Goal: Information Seeking & Learning: Learn about a topic

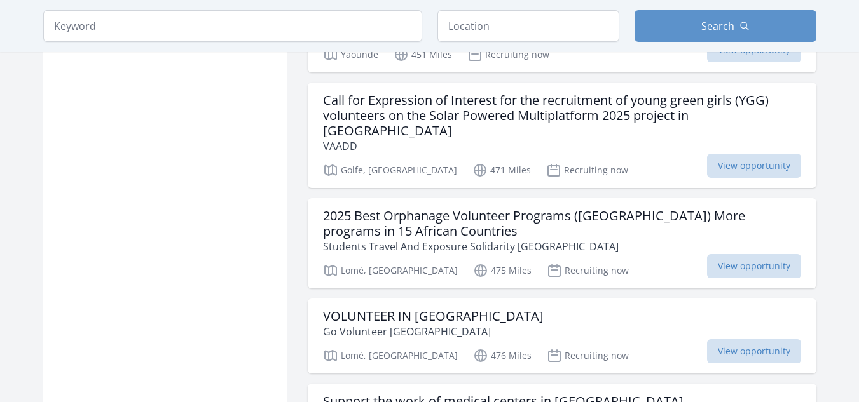
scroll to position [1222, 0]
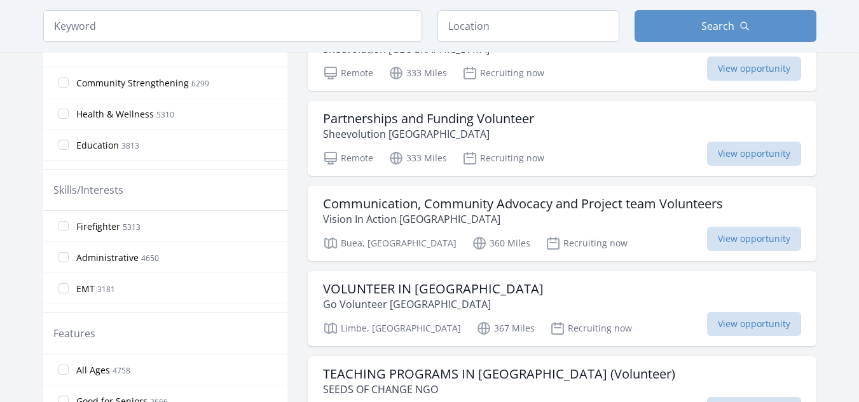
scroll to position [426, 0]
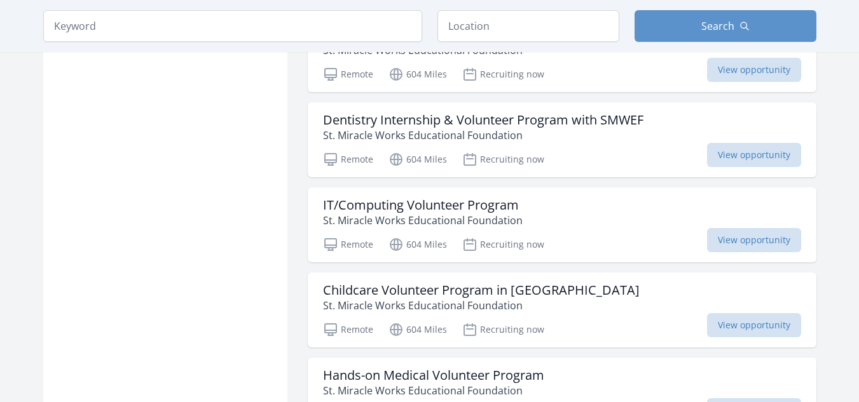
scroll to position [3635, 0]
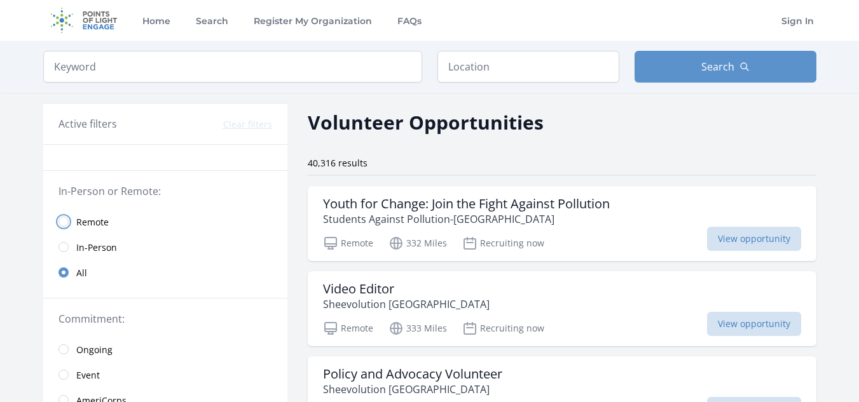
click at [69, 217] on input "radio" at bounding box center [63, 222] width 10 height 10
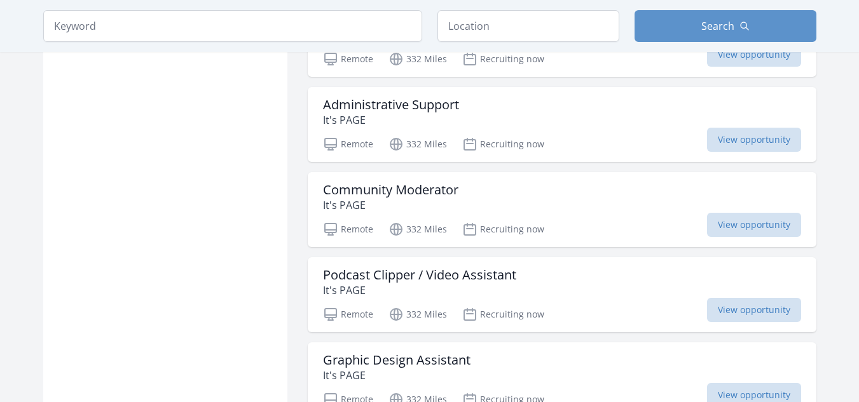
scroll to position [1276, 0]
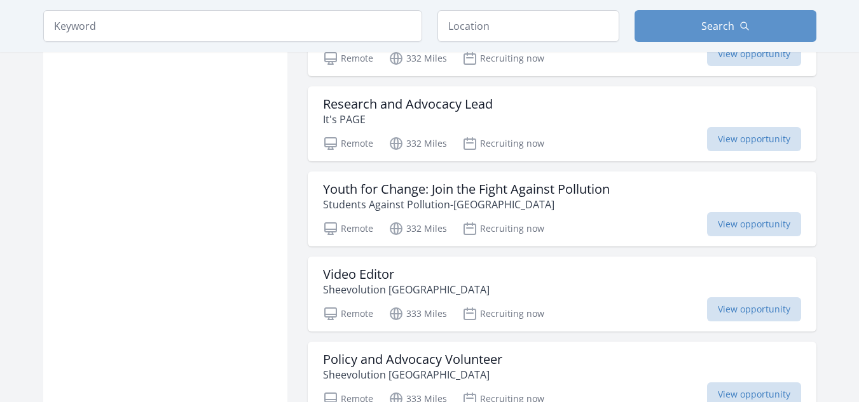
scroll to position [1607, 0]
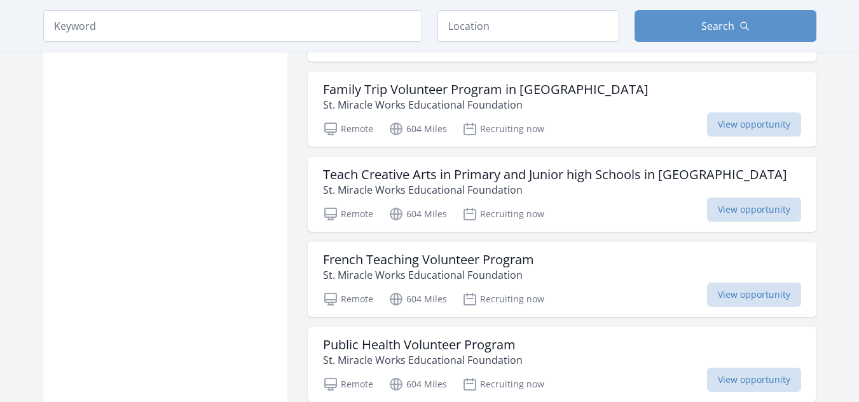
scroll to position [3440, 0]
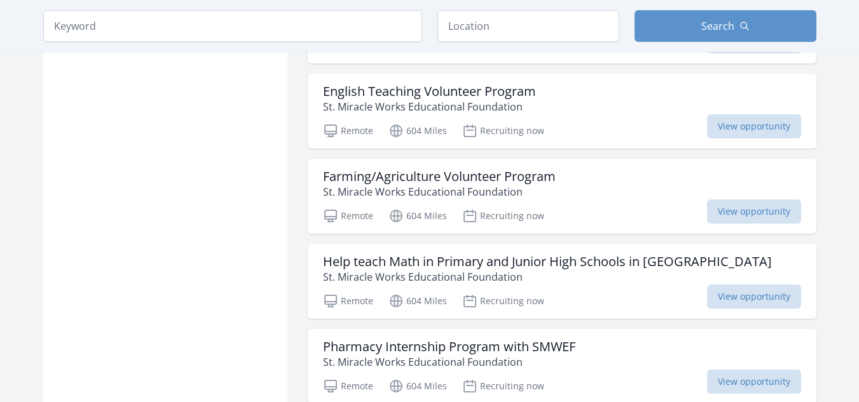
scroll to position [3781, 0]
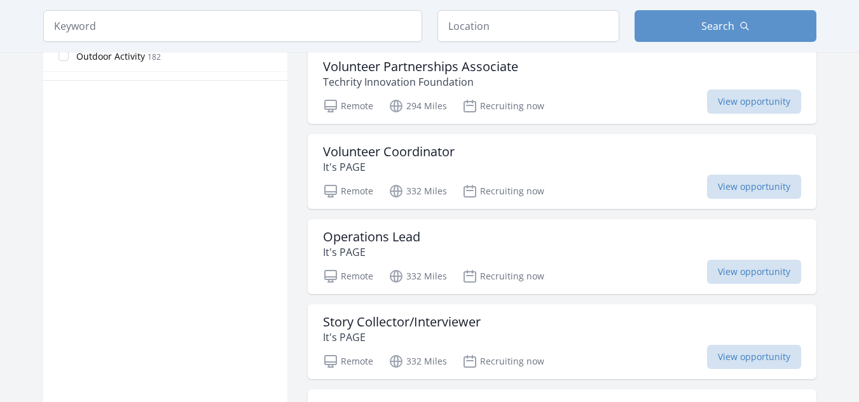
scroll to position [791, 0]
click at [235, 20] on input "search" at bounding box center [232, 26] width 379 height 32
type input "virtual assistant"
click button "submit" at bounding box center [0, 0] width 0 height 0
click at [552, 24] on input "text" at bounding box center [528, 26] width 182 height 32
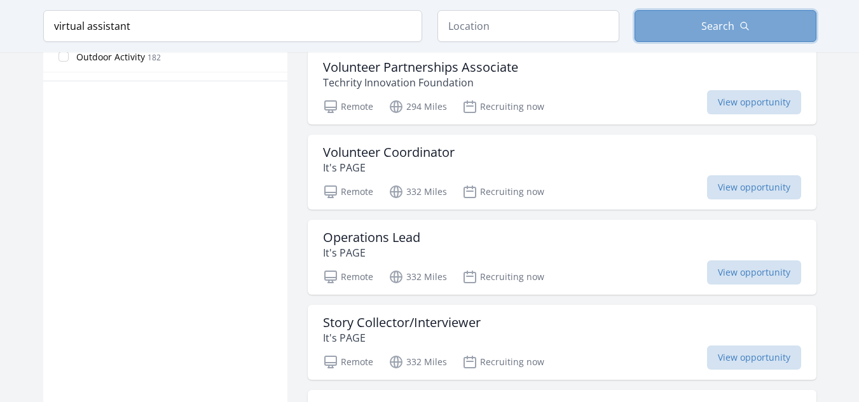
click at [634, 10] on button "Search" at bounding box center [725, 26] width 182 height 32
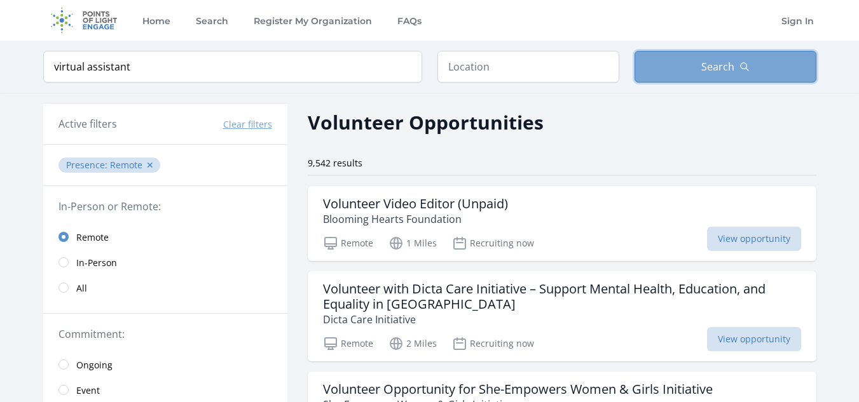
click at [634, 53] on button "Search" at bounding box center [725, 67] width 182 height 32
click at [701, 59] on span "Search" at bounding box center [717, 66] width 33 height 15
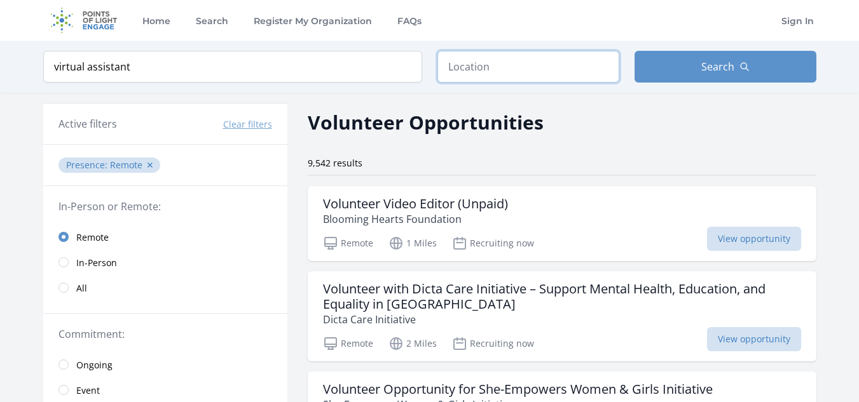
click at [463, 53] on input "text" at bounding box center [528, 67] width 182 height 32
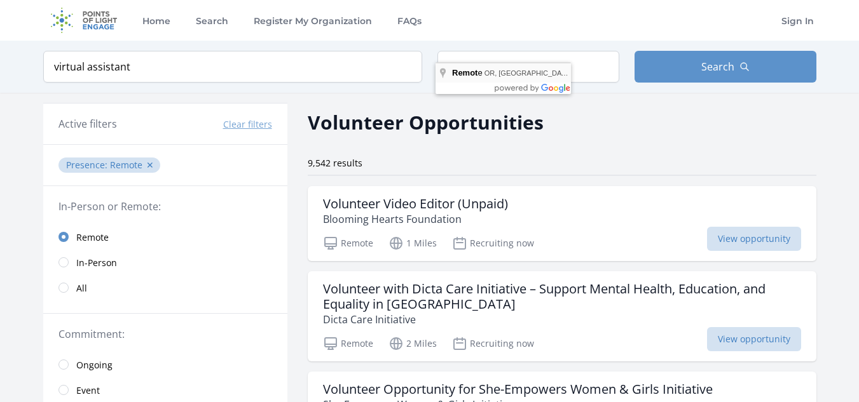
type input "Remote, [GEOGRAPHIC_DATA], [GEOGRAPHIC_DATA]"
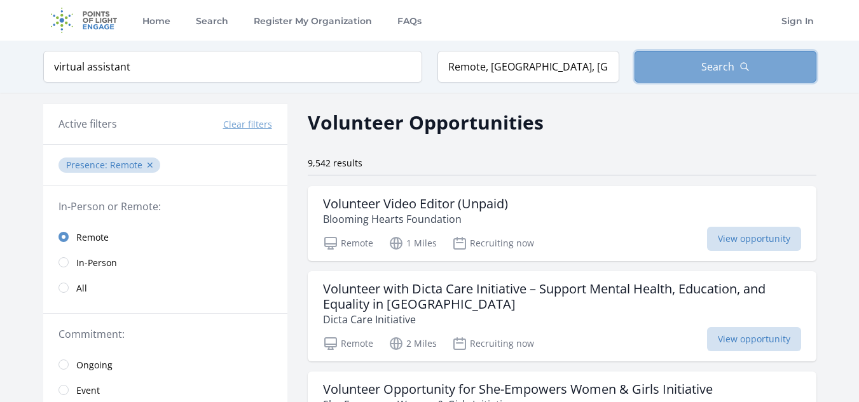
click at [634, 51] on button "Search" at bounding box center [725, 67] width 182 height 32
click at [701, 59] on span "Search" at bounding box center [717, 66] width 33 height 15
click at [634, 51] on button "Search" at bounding box center [725, 67] width 182 height 32
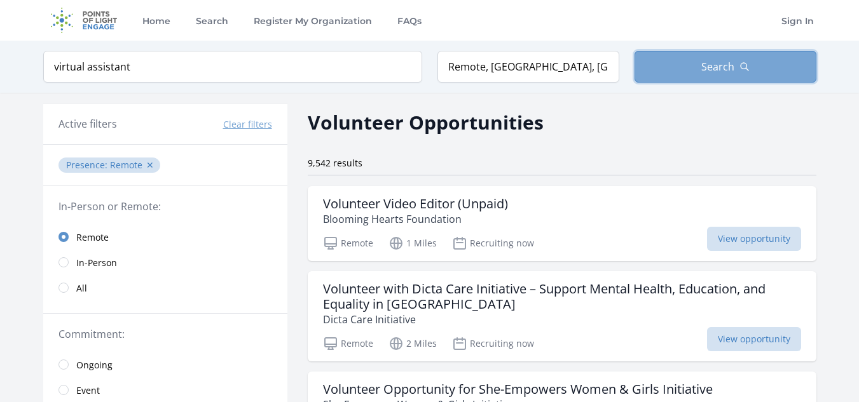
click at [634, 51] on button "Search" at bounding box center [725, 67] width 182 height 32
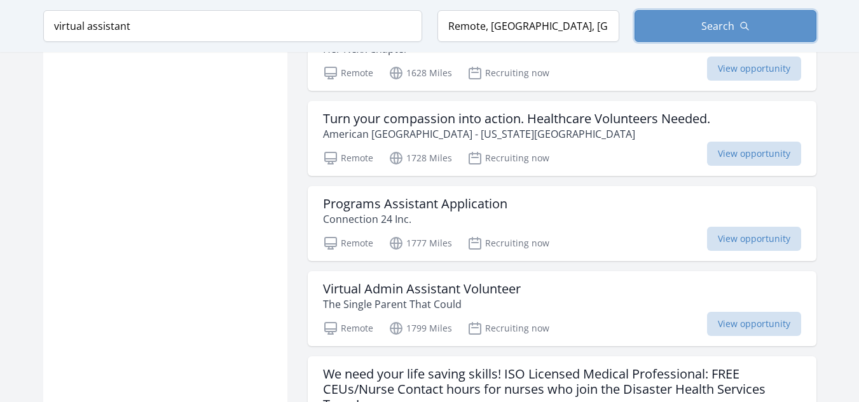
scroll to position [937, 0]
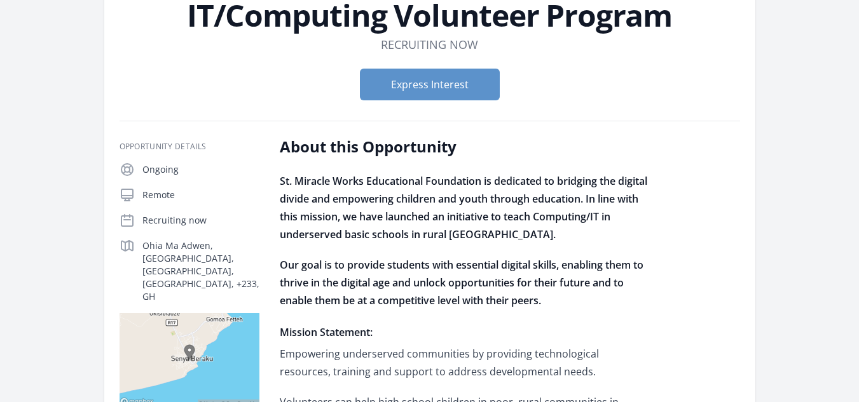
scroll to position [97, 0]
